Goal: Information Seeking & Learning: Learn about a topic

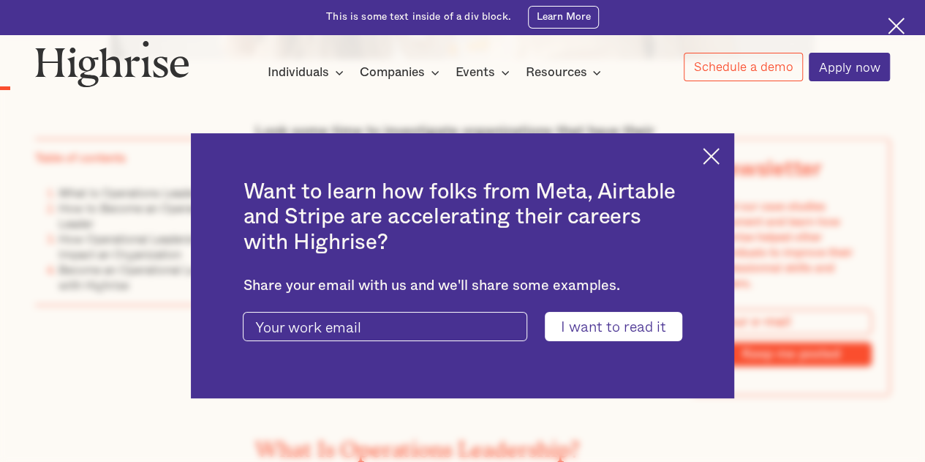
scroll to position [895, 0]
click at [720, 158] on img at bounding box center [711, 156] width 17 height 17
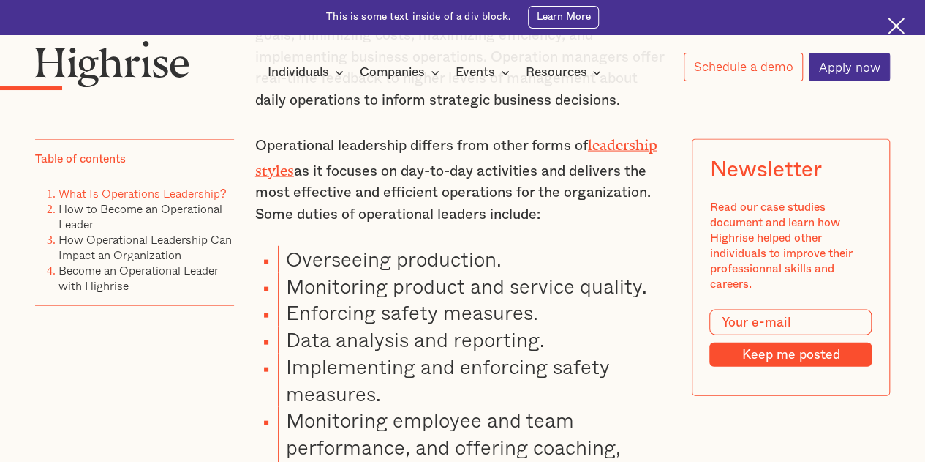
scroll to position [1425, 0]
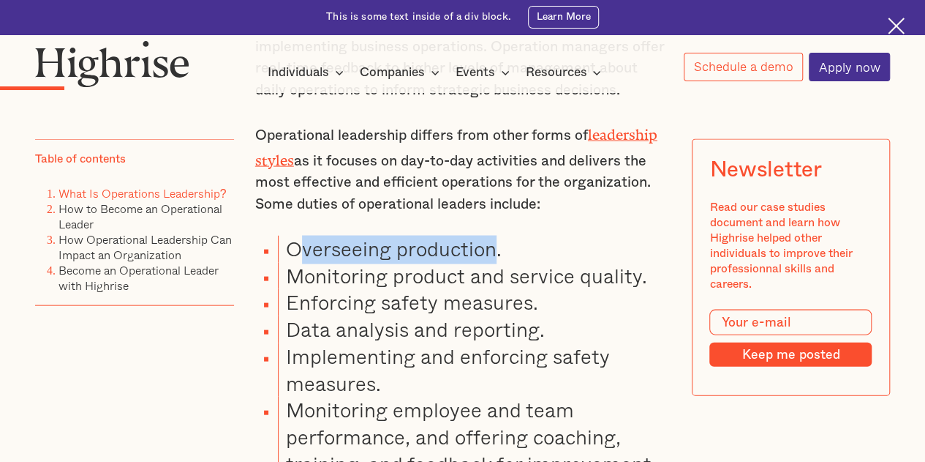
drag, startPoint x: 493, startPoint y: 248, endPoint x: 291, endPoint y: 244, distance: 202.0
click at [291, 244] on li "Overseeing production." at bounding box center [474, 249] width 392 height 27
drag, startPoint x: 286, startPoint y: 244, endPoint x: 490, endPoint y: 252, distance: 204.3
click at [490, 252] on li "Overseeing production." at bounding box center [474, 249] width 392 height 27
copy li "Overseeing production"
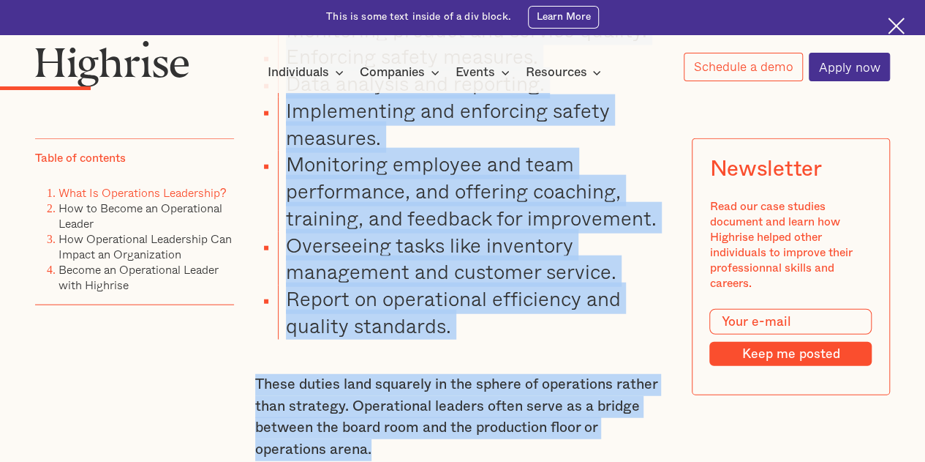
scroll to position [1688, 0]
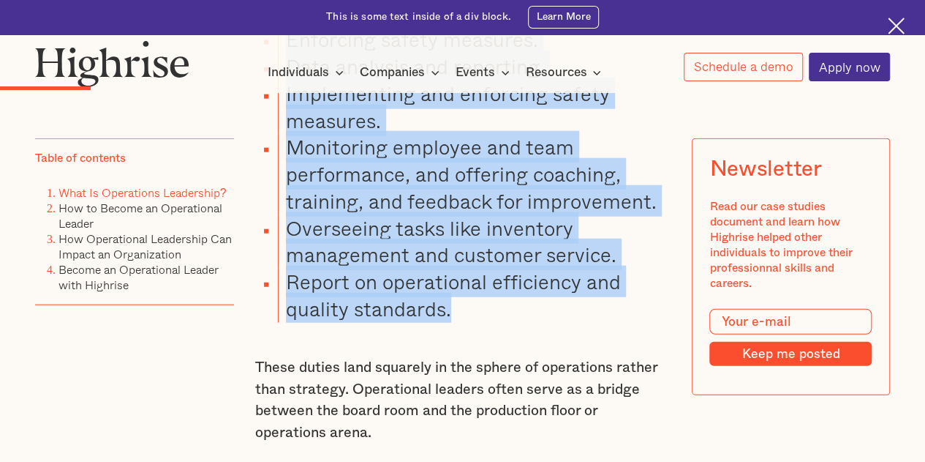
drag, startPoint x: 284, startPoint y: 207, endPoint x: 576, endPoint y: 321, distance: 313.4
click at [576, 321] on ul "Overseeing production. Monitoring product and service quality. Enforcing safety…" at bounding box center [454, 148] width 432 height 350
copy ul "Monitoring product and service quality. Enforcing safety measures. Data analysi…"
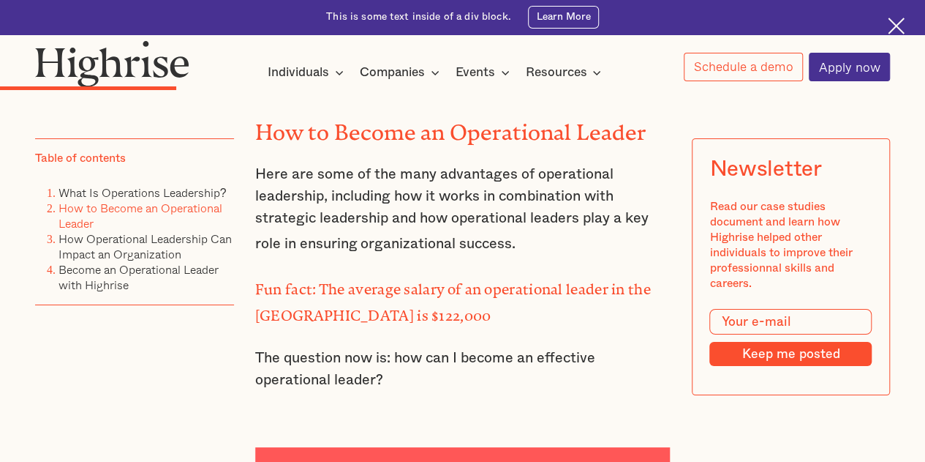
scroll to position [2525, 0]
